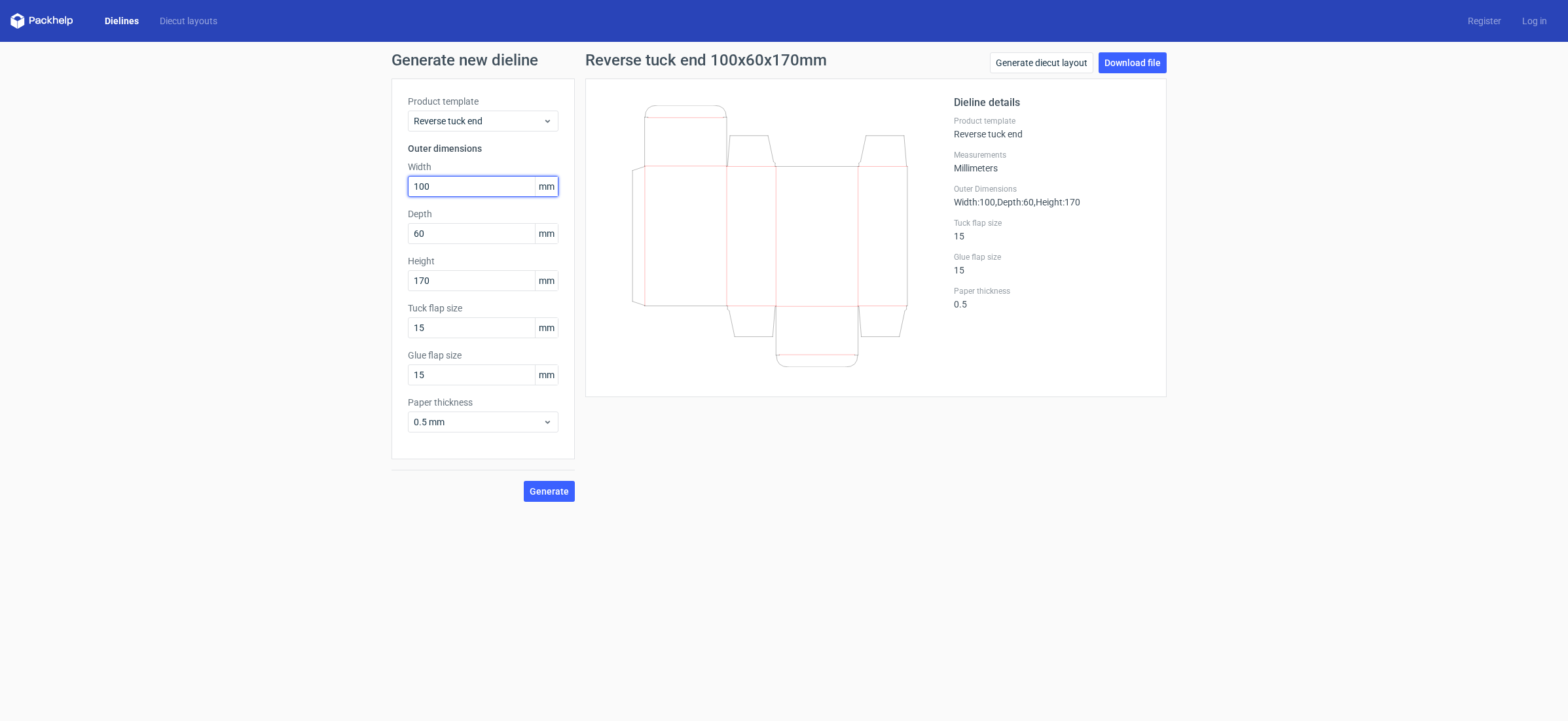
click at [465, 186] on input "100" at bounding box center [483, 187] width 150 height 21
type input "1"
click at [458, 236] on div "Depth 60 mm" at bounding box center [483, 225] width 150 height 37
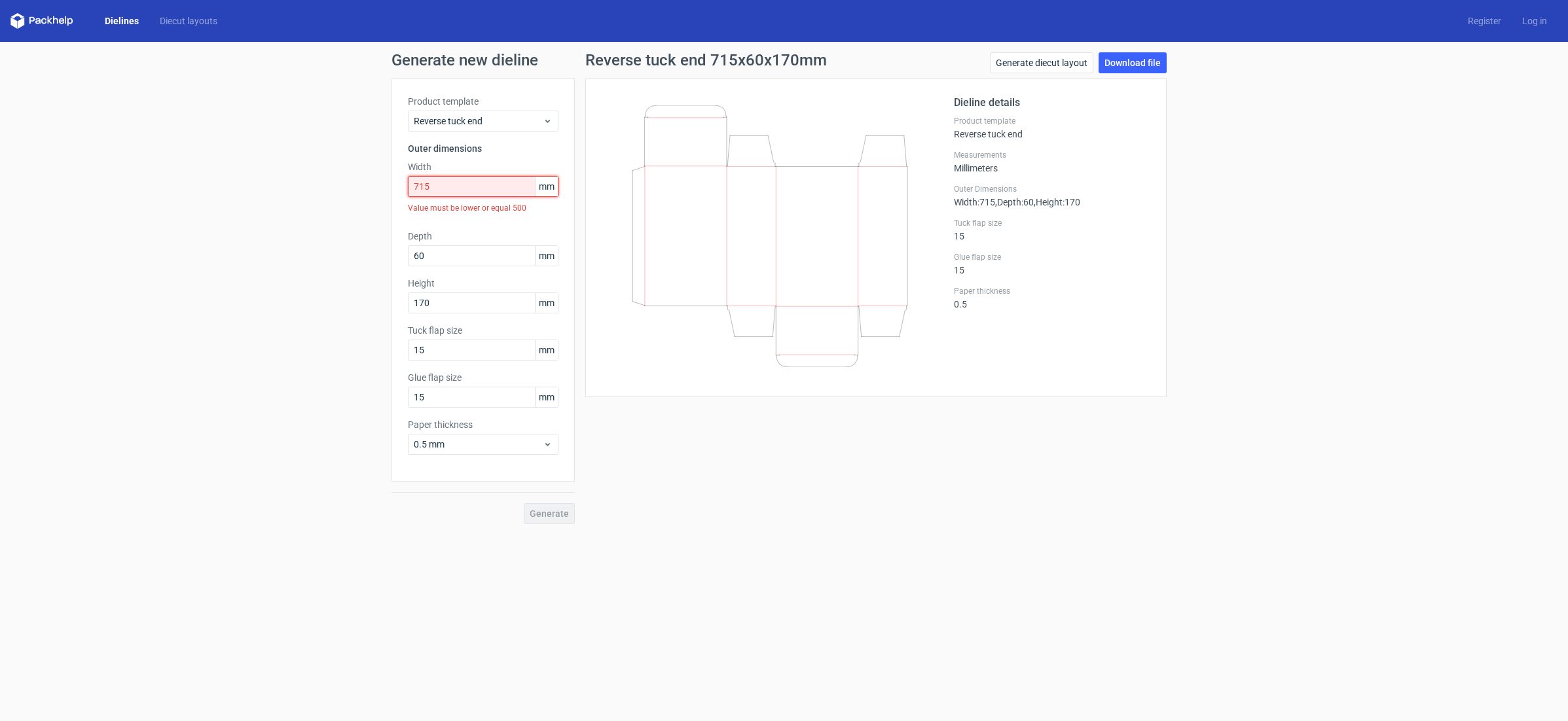
click at [432, 187] on input "715" at bounding box center [483, 187] width 150 height 21
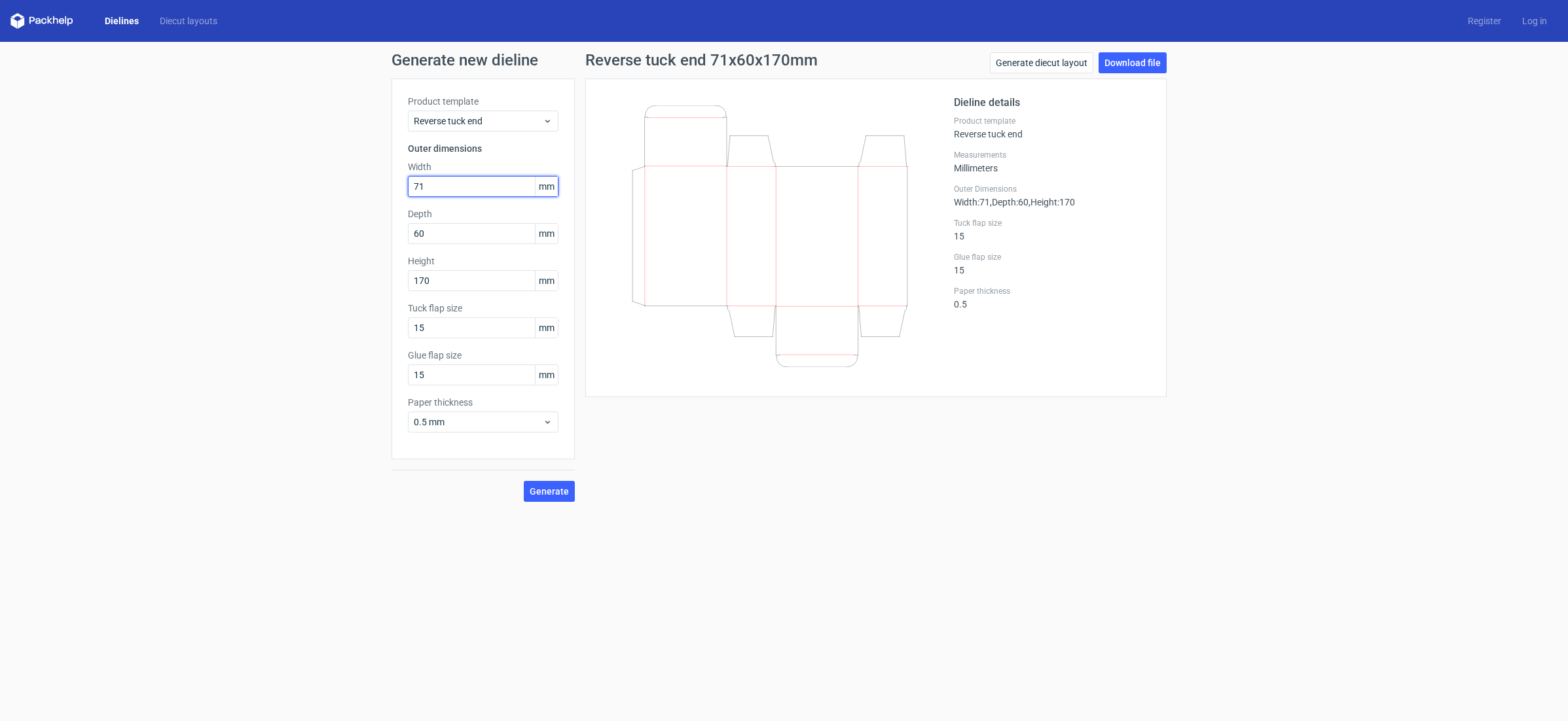
type input "7"
type input "71"
click at [503, 237] on input "60" at bounding box center [483, 234] width 150 height 21
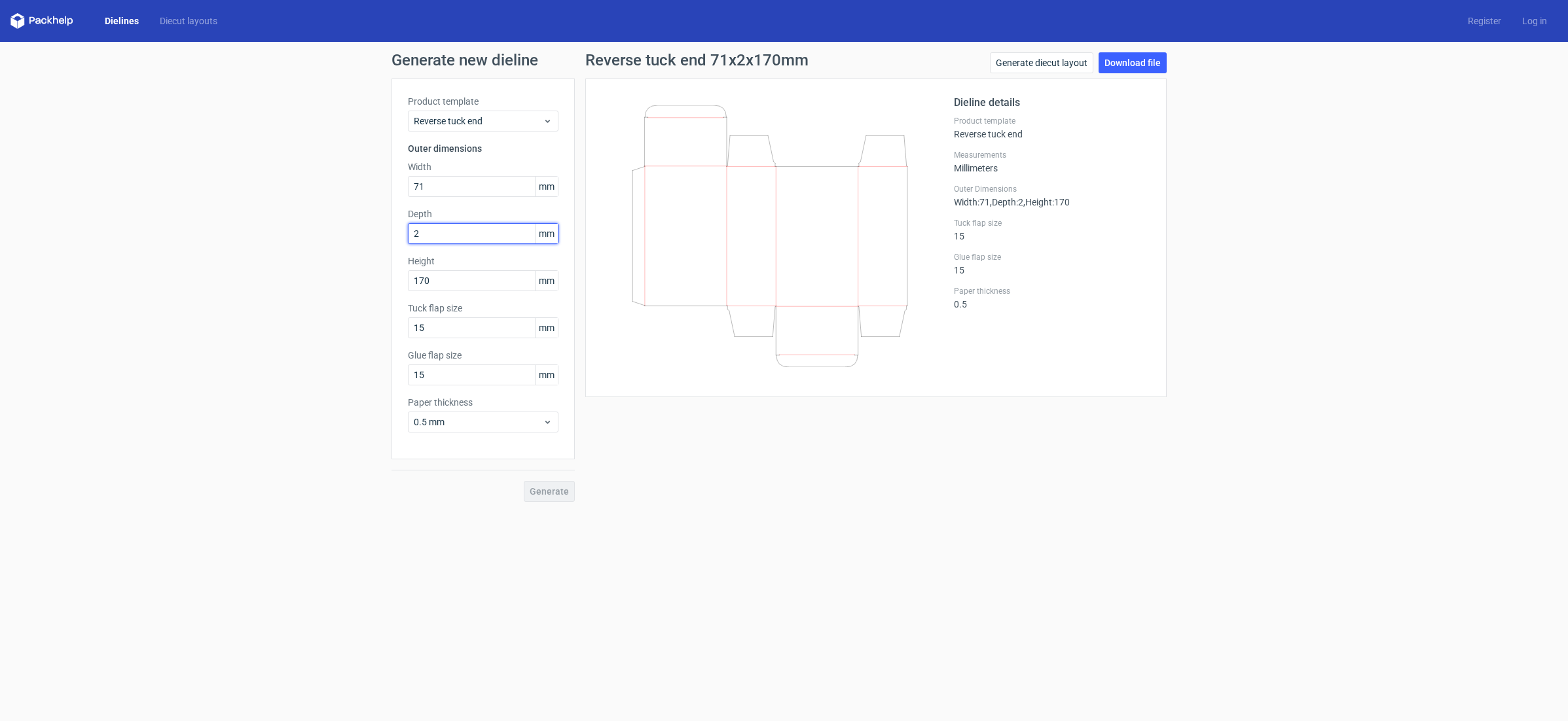
type input "2"
click at [467, 287] on div "Height 170 mm" at bounding box center [483, 273] width 150 height 37
click at [467, 287] on label "Height" at bounding box center [483, 283] width 150 height 13
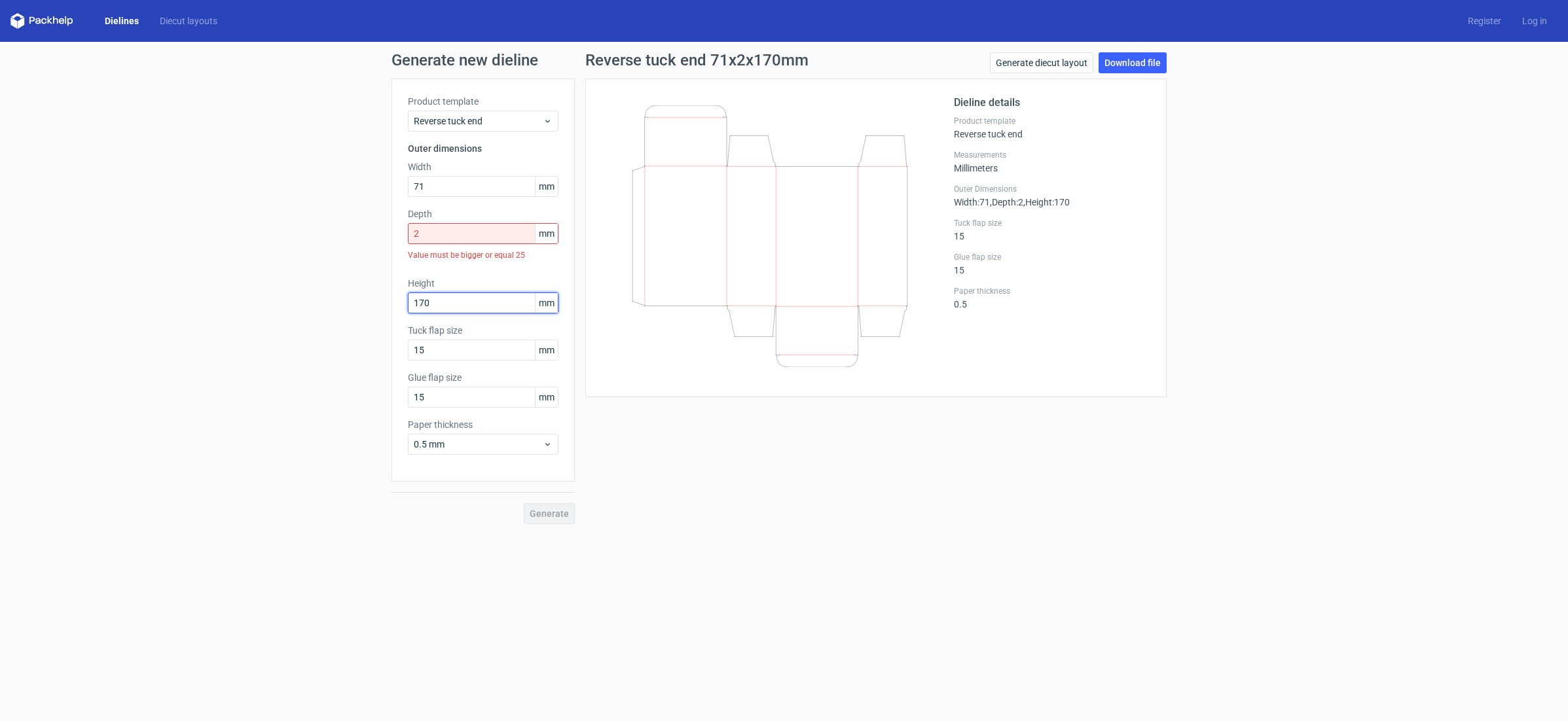
click at [452, 301] on input "170" at bounding box center [483, 303] width 150 height 21
type input "225"
click at [461, 234] on input "2" at bounding box center [483, 234] width 150 height 21
click at [460, 234] on input "2" at bounding box center [483, 234] width 150 height 21
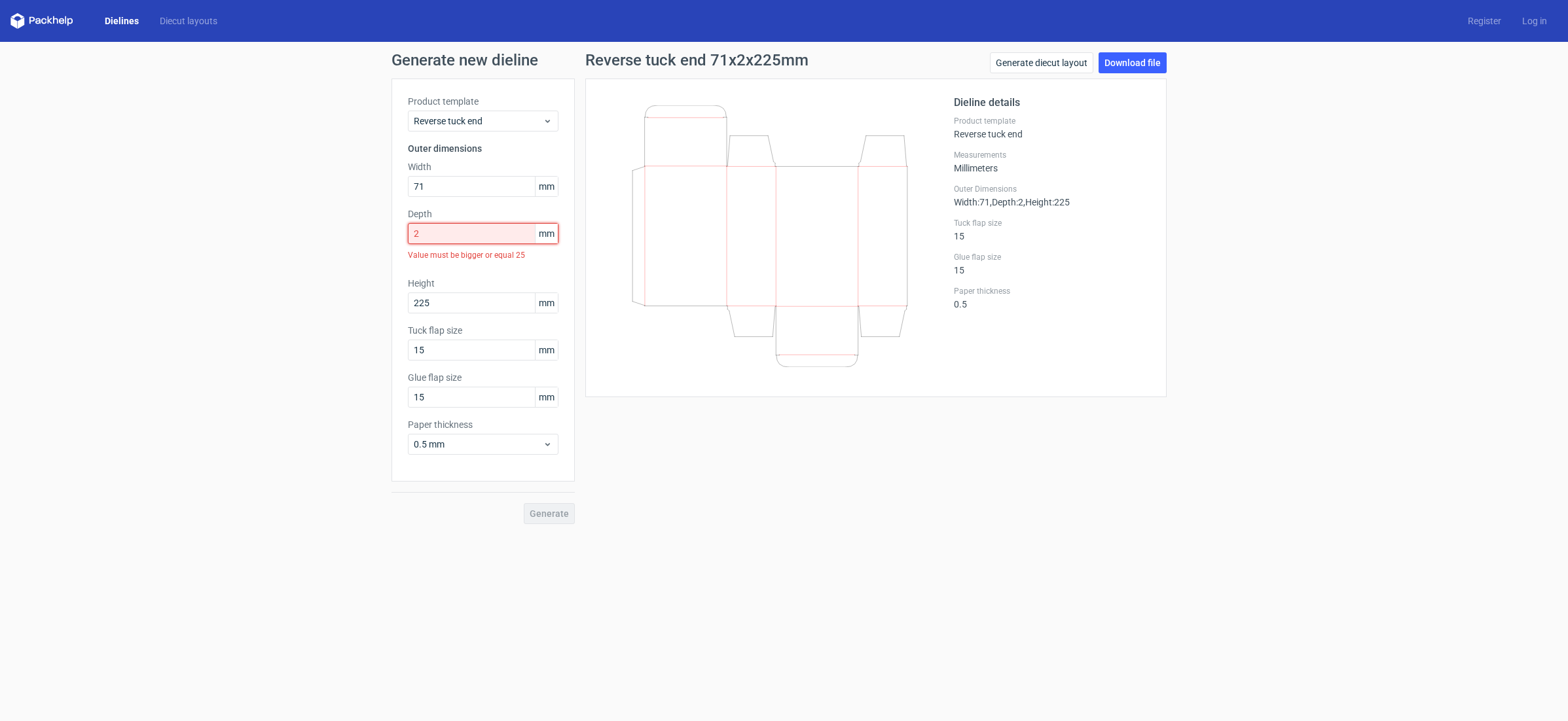
click at [460, 234] on input "2" at bounding box center [483, 234] width 150 height 21
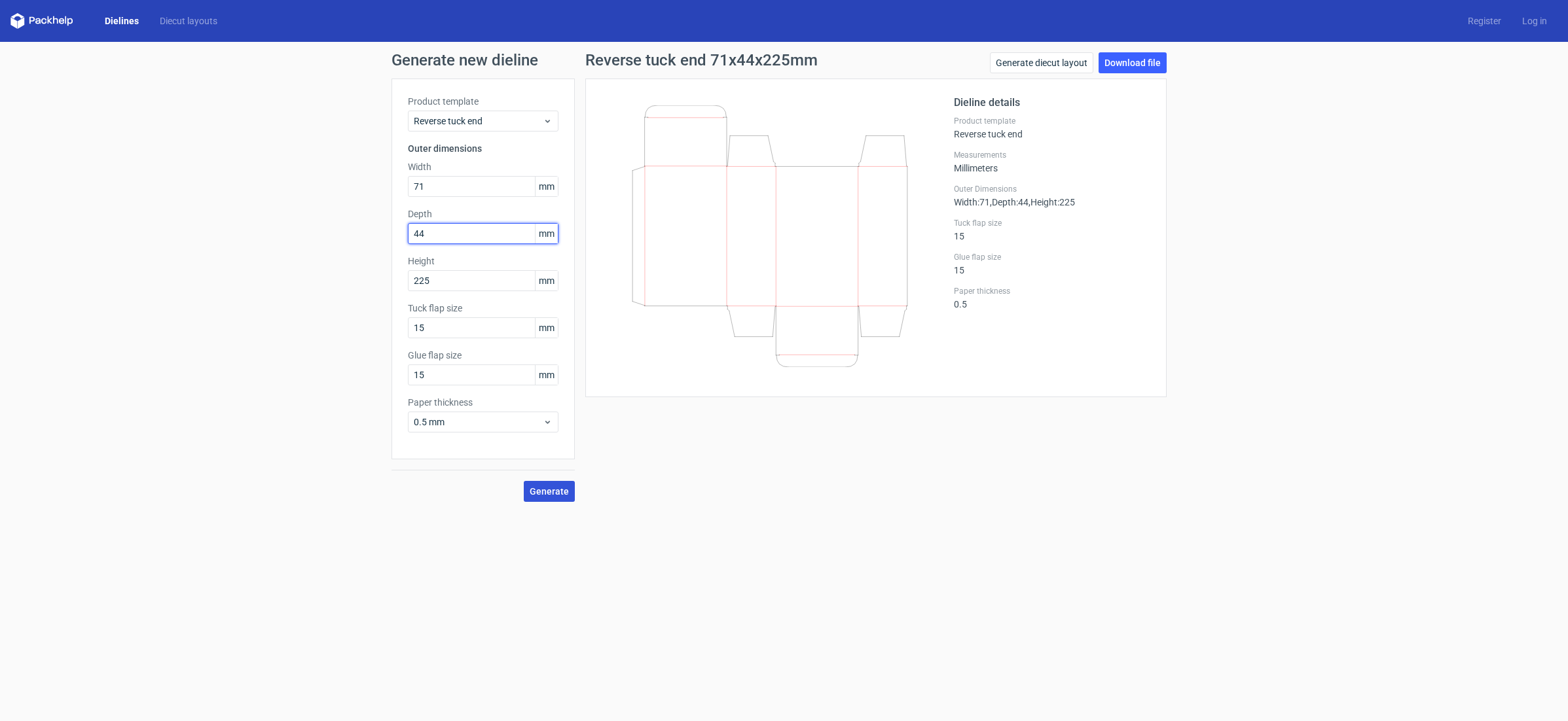
type input "44"
click at [545, 492] on span "Generate" at bounding box center [549, 491] width 39 height 9
click at [1134, 64] on link "Download file" at bounding box center [1132, 63] width 68 height 21
